Goal: Information Seeking & Learning: Learn about a topic

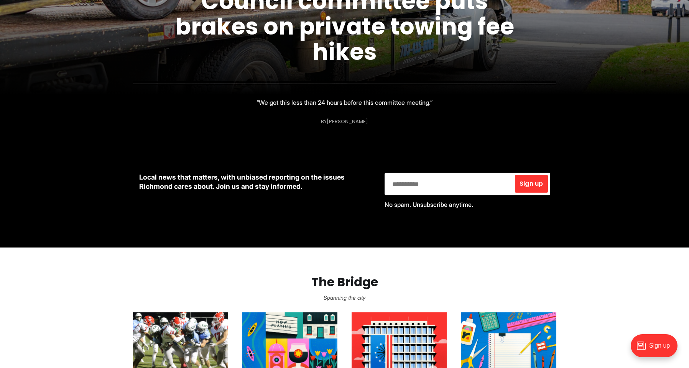
scroll to position [345, 0]
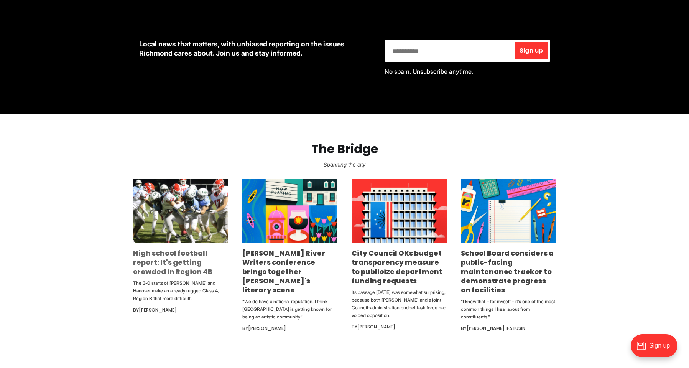
click at [190, 258] on link "High school football report: It's getting crowded in Region 4B" at bounding box center [172, 262] width 79 height 28
click at [408, 256] on link "City Council OKs budget transparency measure to publicize department funding re…" at bounding box center [397, 266] width 91 height 37
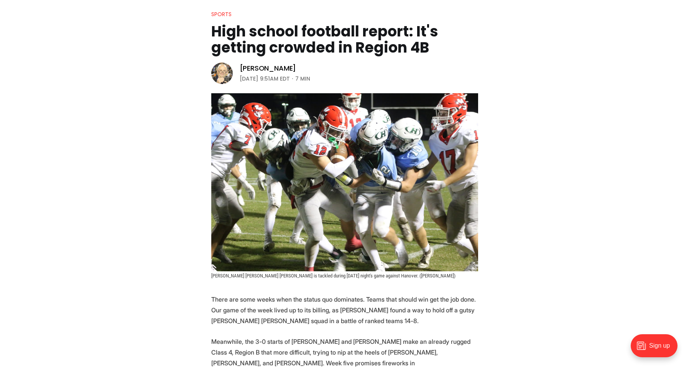
scroll to position [153, 0]
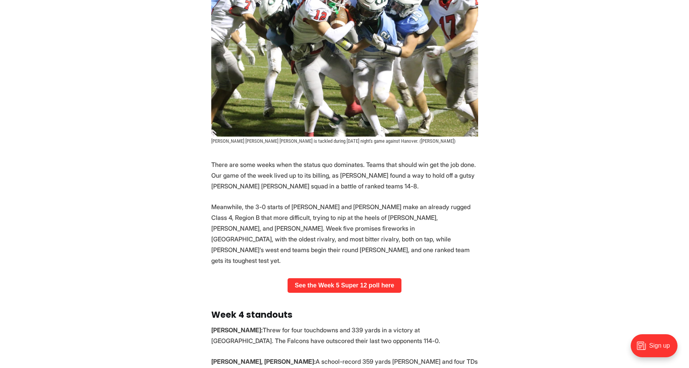
drag, startPoint x: 126, startPoint y: 172, endPoint x: 128, endPoint y: 121, distance: 51.4
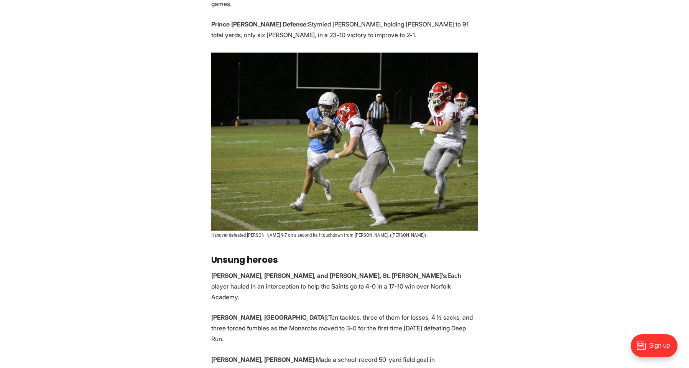
scroll to position [619, 0]
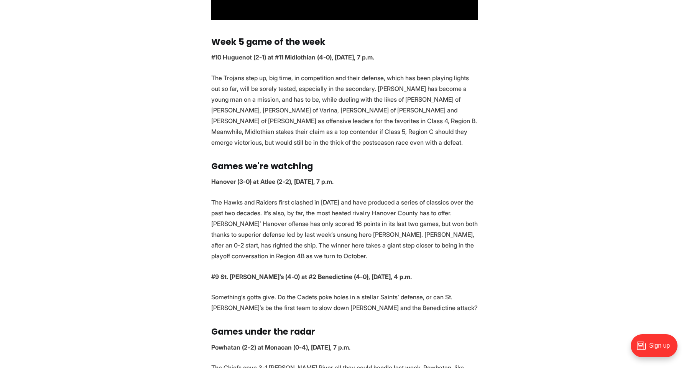
drag, startPoint x: 133, startPoint y: 163, endPoint x: 138, endPoint y: 184, distance: 21.4
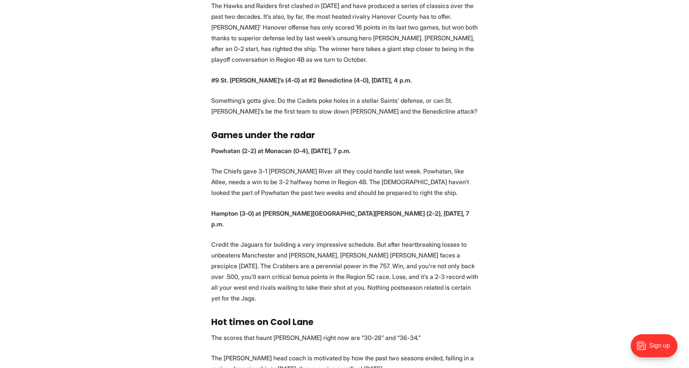
drag, startPoint x: 165, startPoint y: 163, endPoint x: 167, endPoint y: 179, distance: 15.5
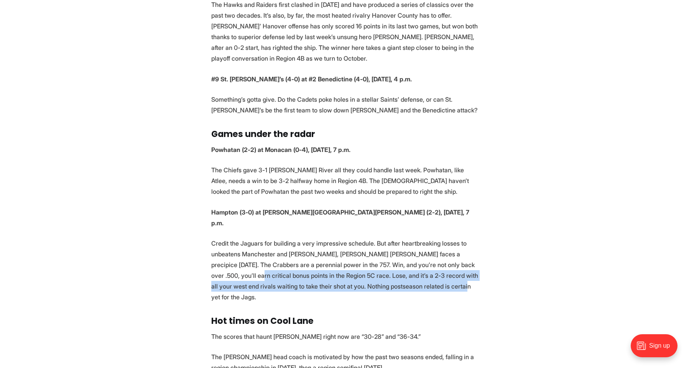
drag, startPoint x: 213, startPoint y: 240, endPoint x: 427, endPoint y: 248, distance: 213.5
click at [427, 248] on p "Credit the Jaguars for building a very impressive schedule. But after heartbrea…" at bounding box center [344, 270] width 267 height 64
click at [425, 246] on p "Credit the Jaguars for building a very impressive schedule. But after heartbrea…" at bounding box center [344, 270] width 267 height 64
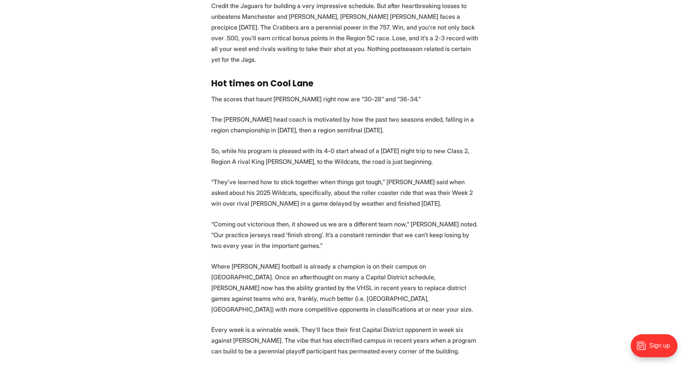
drag, startPoint x: 172, startPoint y: 195, endPoint x: 175, endPoint y: 221, distance: 27.1
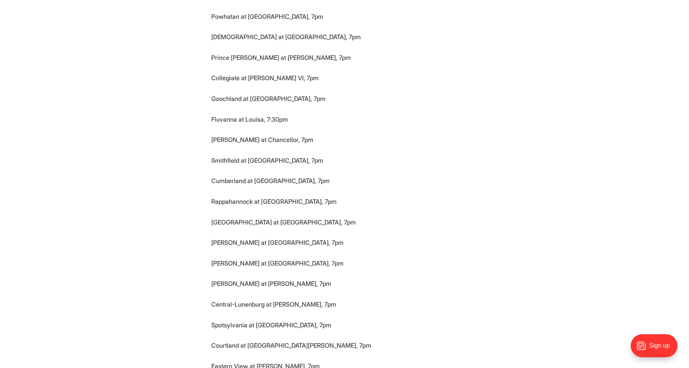
scroll to position [2859, 0]
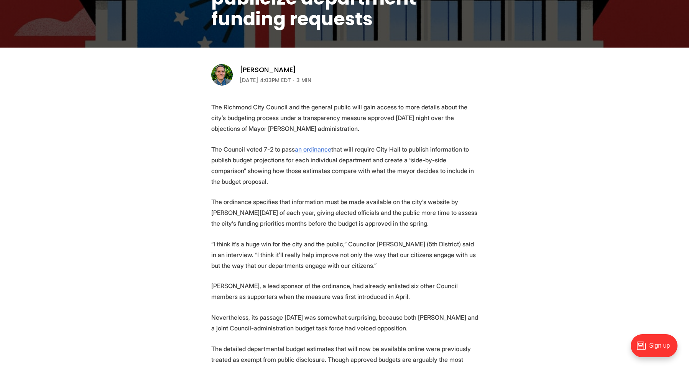
scroll to position [269, 0]
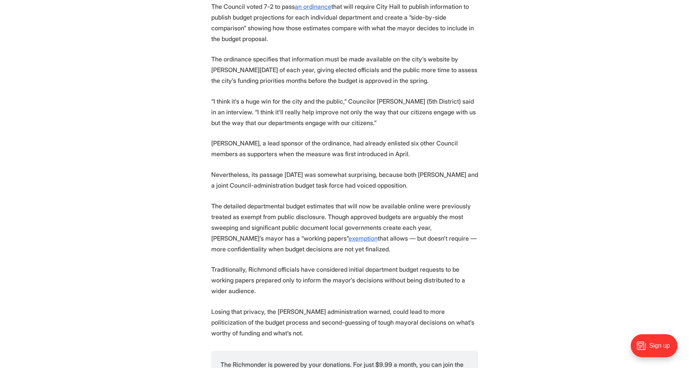
drag, startPoint x: 170, startPoint y: 151, endPoint x: 174, endPoint y: 163, distance: 13.1
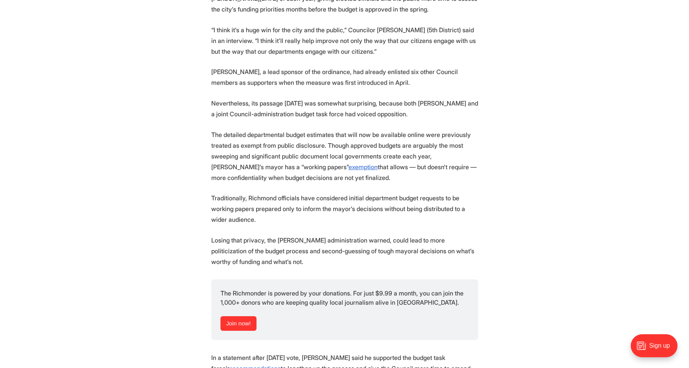
scroll to position [426, 0]
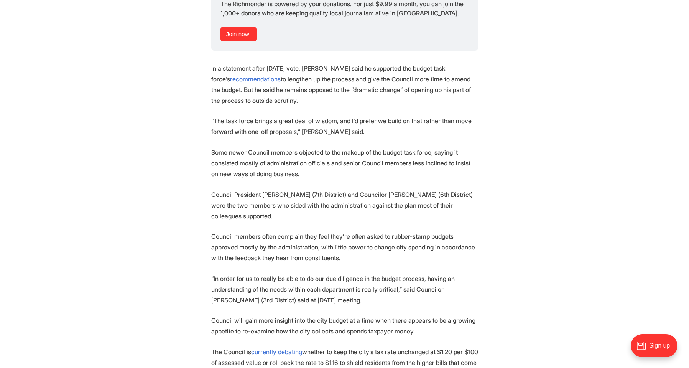
drag, startPoint x: 193, startPoint y: 172, endPoint x: 185, endPoint y: 183, distance: 13.5
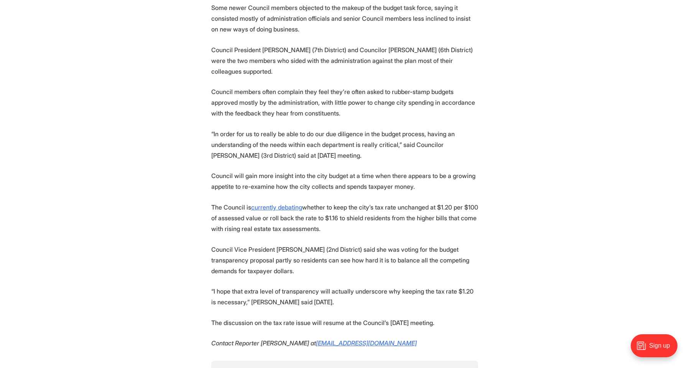
scroll to position [864, 0]
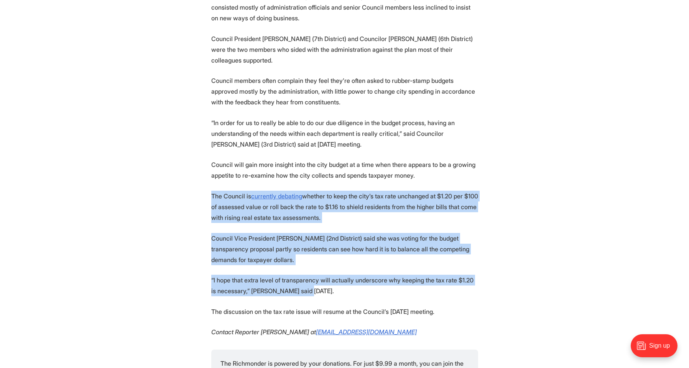
drag, startPoint x: 314, startPoint y: 289, endPoint x: 174, endPoint y: 194, distance: 169.6
click at [372, 209] on p "The Council is currently debating whether to keep the city’s tax rate unchanged…" at bounding box center [344, 207] width 267 height 32
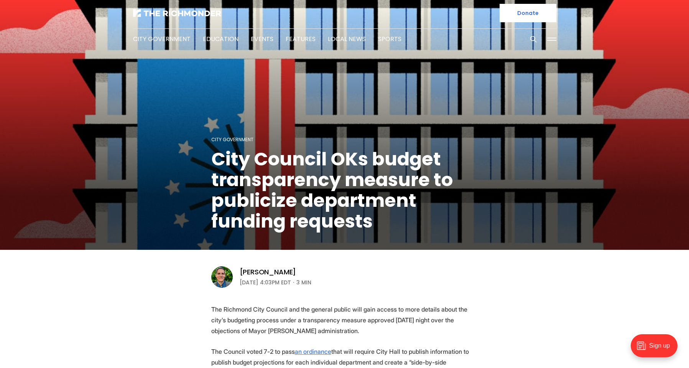
scroll to position [0, 0]
